Goal: Navigation & Orientation: Find specific page/section

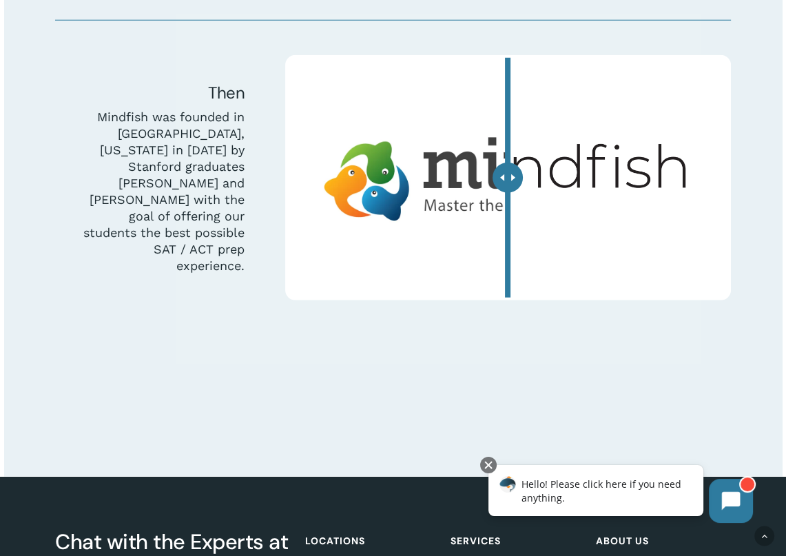
scroll to position [3511, 0]
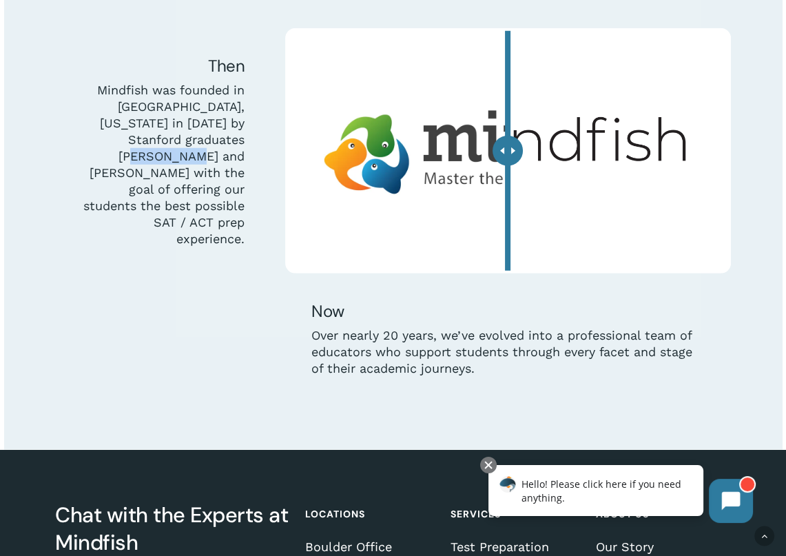
drag, startPoint x: 183, startPoint y: 156, endPoint x: 249, endPoint y: 164, distance: 66.5
click at [249, 164] on div "Then Mindfish was founded in Boulder, Colorado in 2006 by Stanford graduates Bi…" at bounding box center [163, 150] width 216 height 245
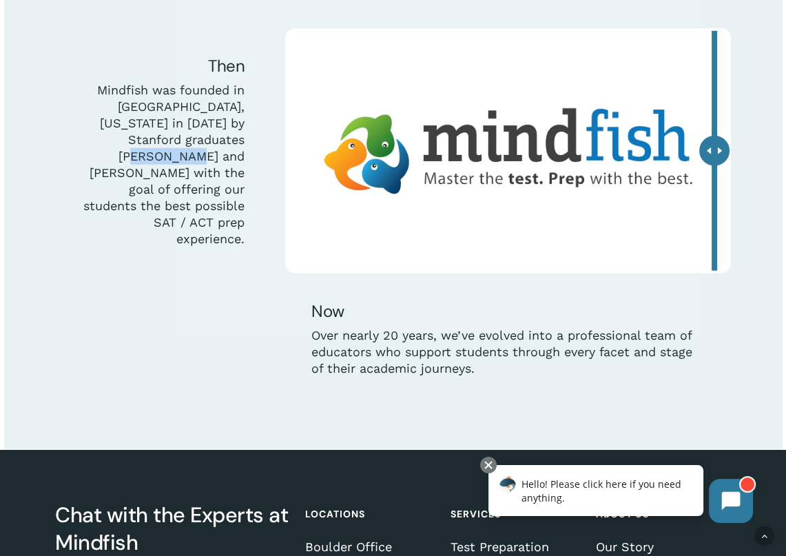
drag, startPoint x: 503, startPoint y: 158, endPoint x: 663, endPoint y: 227, distance: 174.2
click at [731, 193] on div "Our New Look Then Mindfish was founded in Boulder, Colorado in 2006 by Stanford…" at bounding box center [392, 164] width 675 height 572
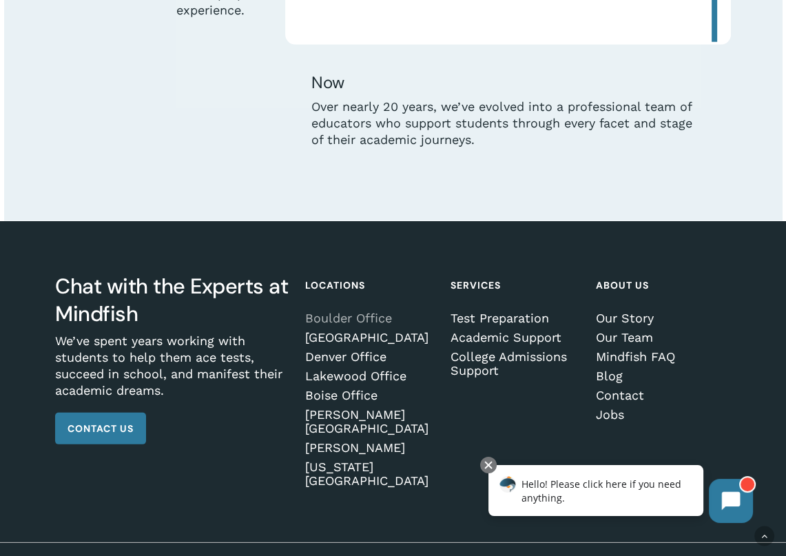
scroll to position [3746, 0]
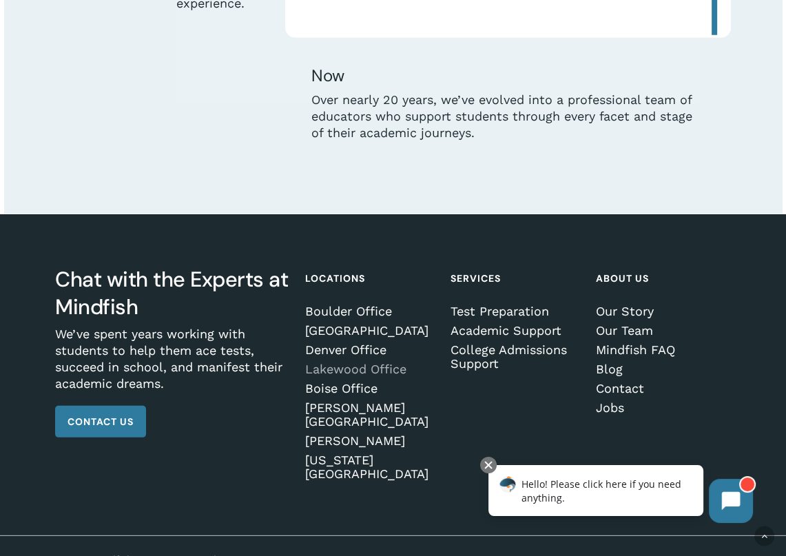
click at [337, 374] on link "Lakewood Office" at bounding box center [371, 369] width 132 height 14
click at [366, 392] on link "Boise Office" at bounding box center [371, 388] width 132 height 14
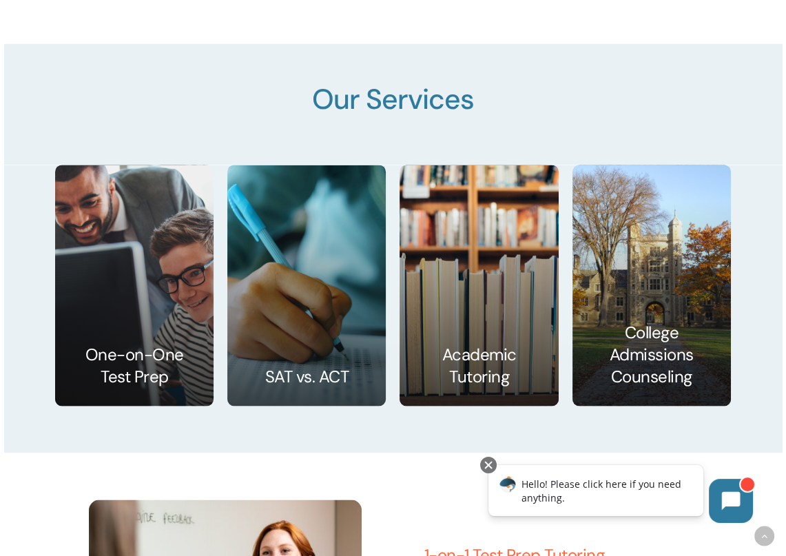
scroll to position [2074, 0]
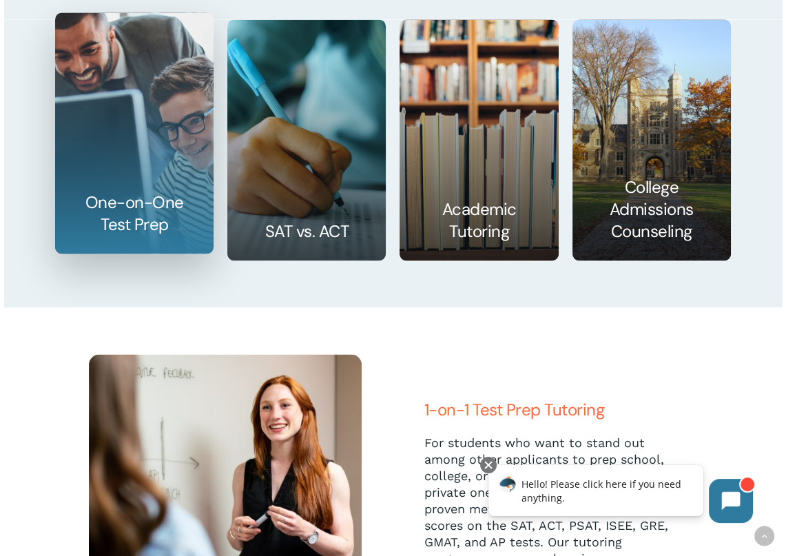
click at [147, 220] on link at bounding box center [134, 133] width 157 height 240
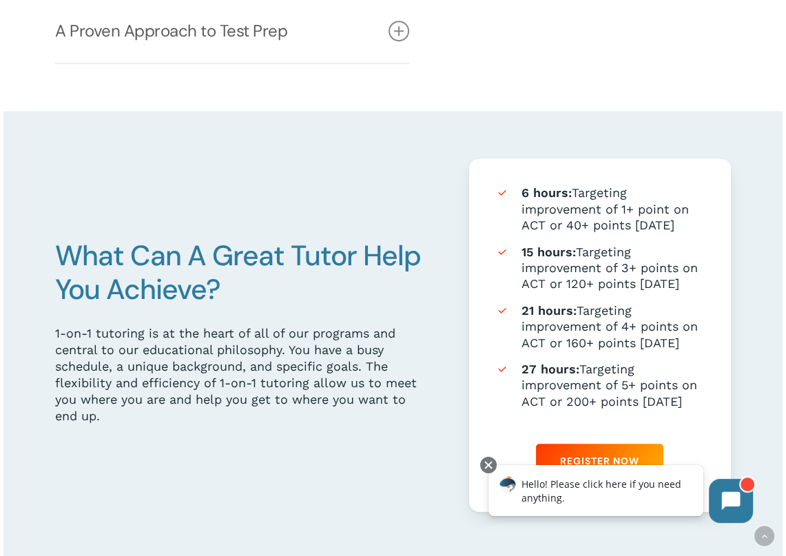
scroll to position [689, 0]
